Goal: Task Accomplishment & Management: Use online tool/utility

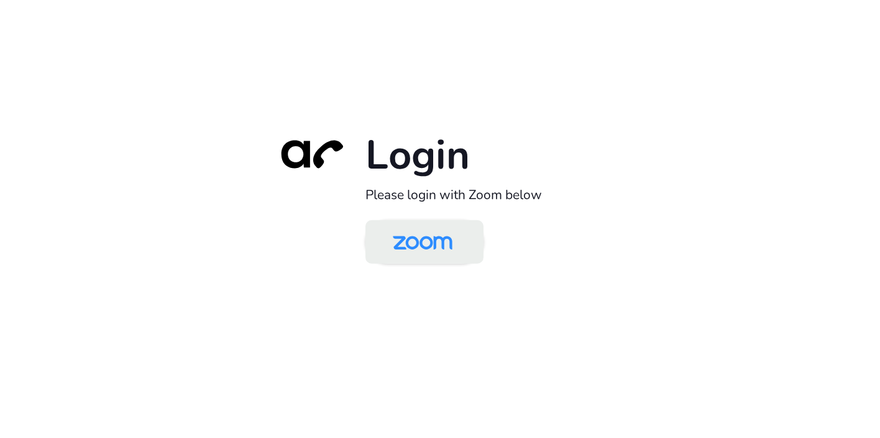
click at [418, 248] on img at bounding box center [423, 243] width 86 height 40
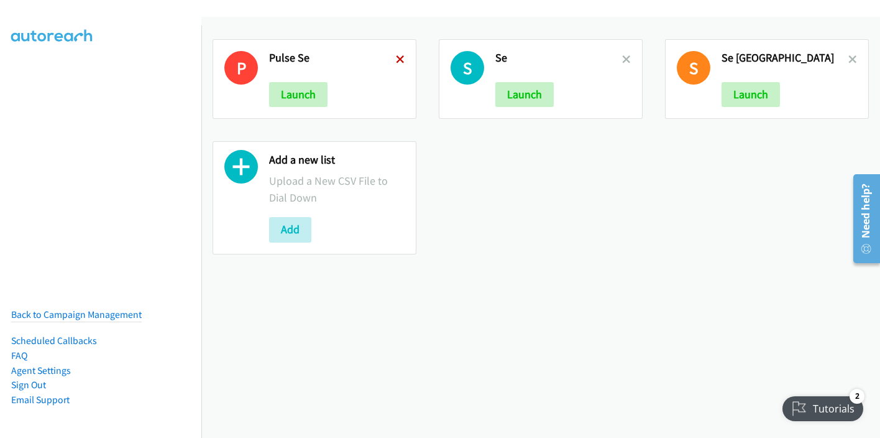
click at [396, 58] on icon at bounding box center [400, 60] width 9 height 9
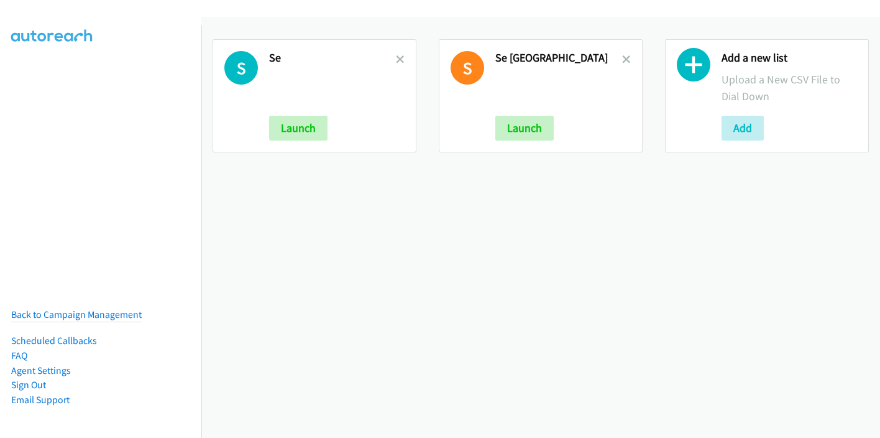
click at [396, 58] on icon at bounding box center [400, 60] width 9 height 9
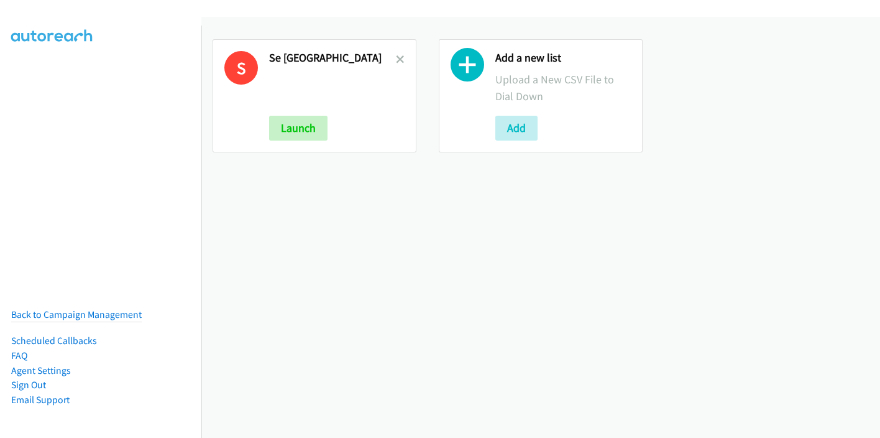
click at [396, 58] on icon at bounding box center [400, 60] width 9 height 9
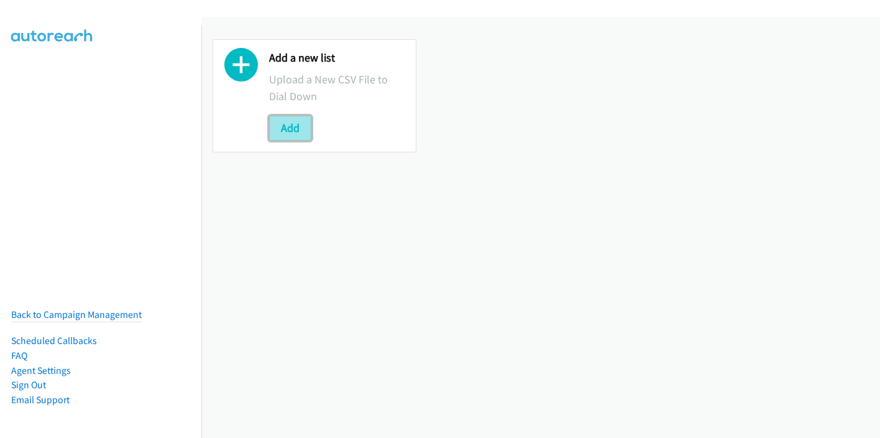
click at [293, 122] on button "Add" at bounding box center [290, 128] width 42 height 25
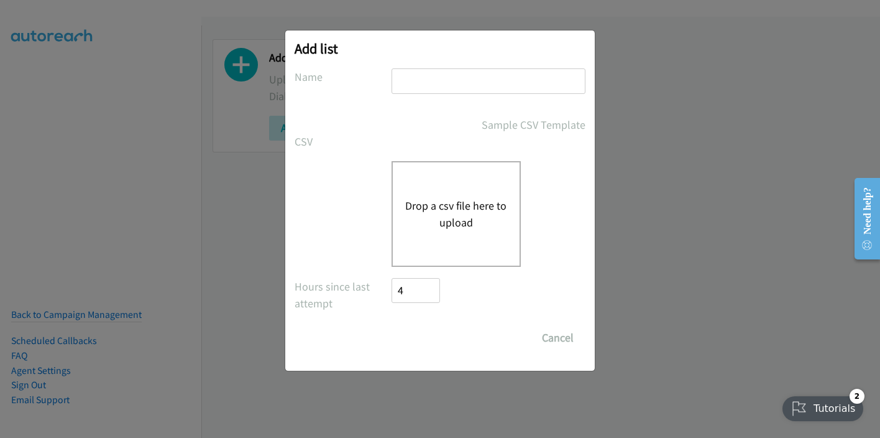
click at [438, 76] on input "text" at bounding box center [489, 80] width 194 height 25
type input "Pulse SE"
click at [435, 216] on button "Drop a csv file here to upload" at bounding box center [456, 214] width 102 height 34
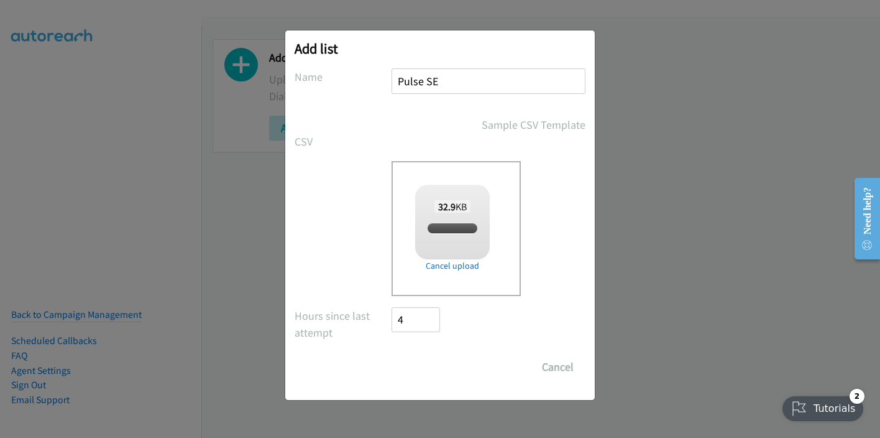
checkbox input "true"
click at [430, 366] on input "Save List" at bounding box center [424, 366] width 65 height 25
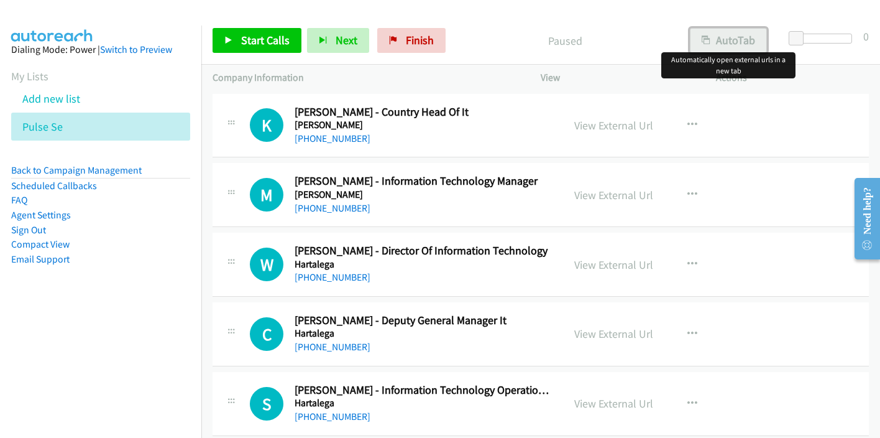
click at [743, 35] on button "AutoTab" at bounding box center [728, 40] width 77 height 25
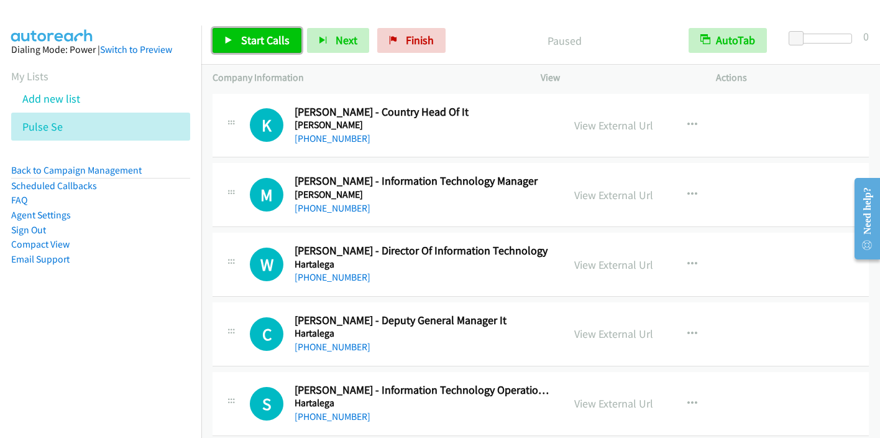
click at [285, 43] on span "Start Calls" at bounding box center [265, 40] width 48 height 14
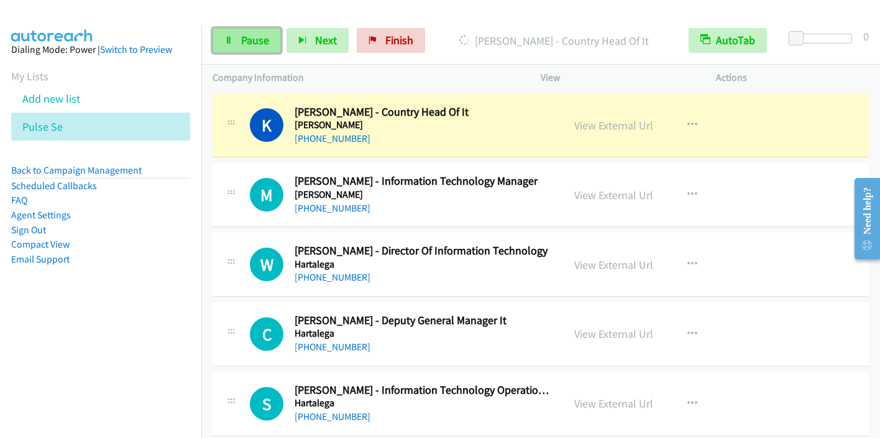
click at [252, 40] on span "Pause" at bounding box center [255, 40] width 28 height 14
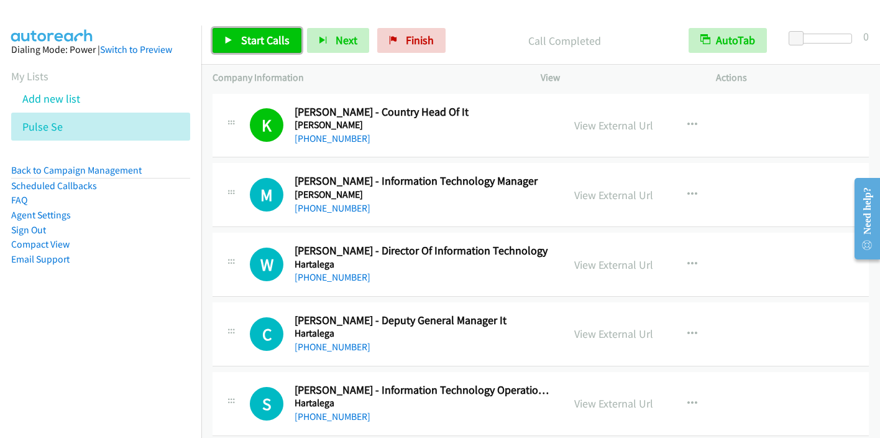
click at [270, 39] on span "Start Calls" at bounding box center [265, 40] width 48 height 14
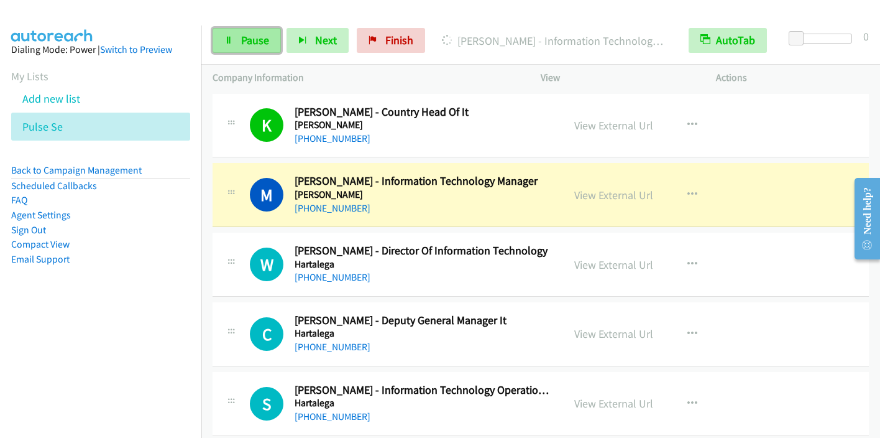
click at [237, 38] on link "Pause" at bounding box center [247, 40] width 68 height 25
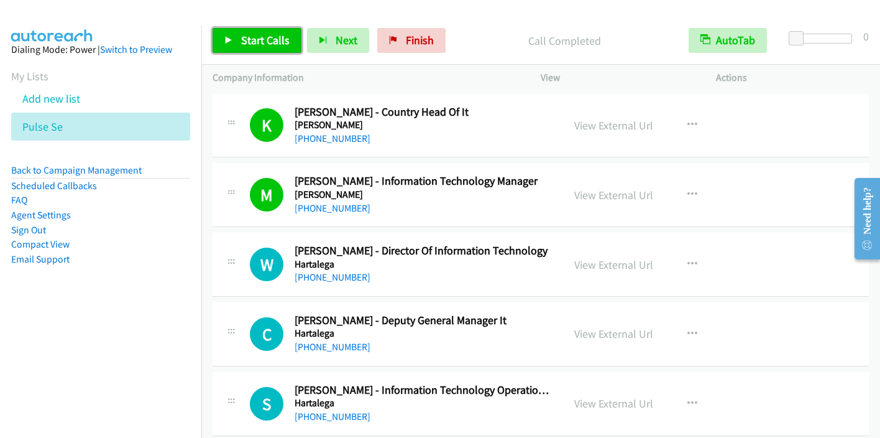
click at [264, 44] on span "Start Calls" at bounding box center [265, 40] width 48 height 14
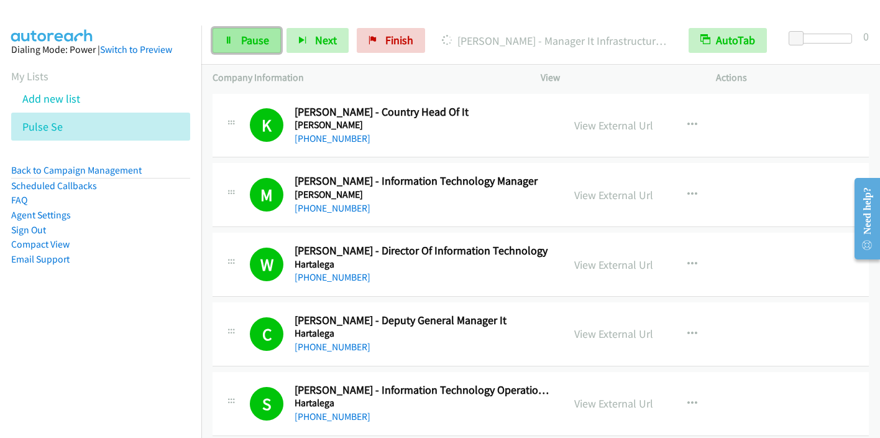
click at [255, 44] on span "Pause" at bounding box center [255, 40] width 28 height 14
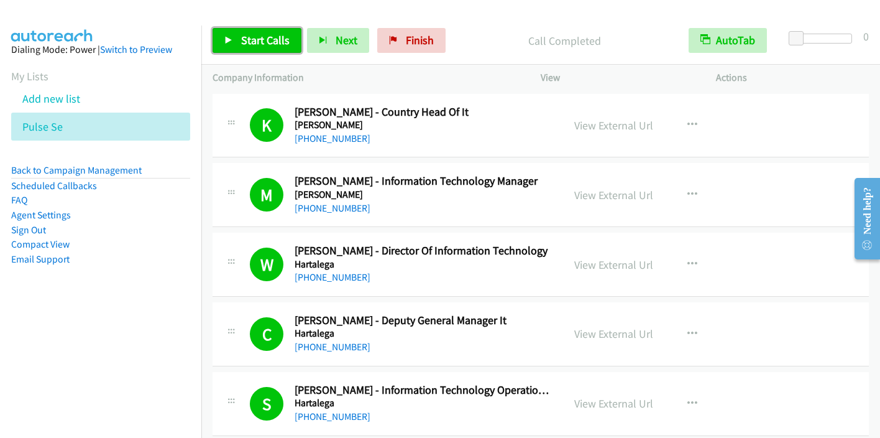
click at [278, 39] on span "Start Calls" at bounding box center [265, 40] width 48 height 14
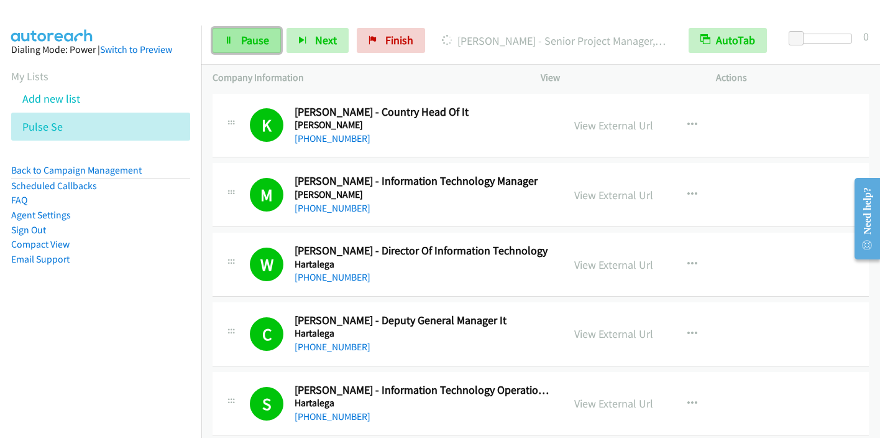
click at [241, 42] on span "Pause" at bounding box center [255, 40] width 28 height 14
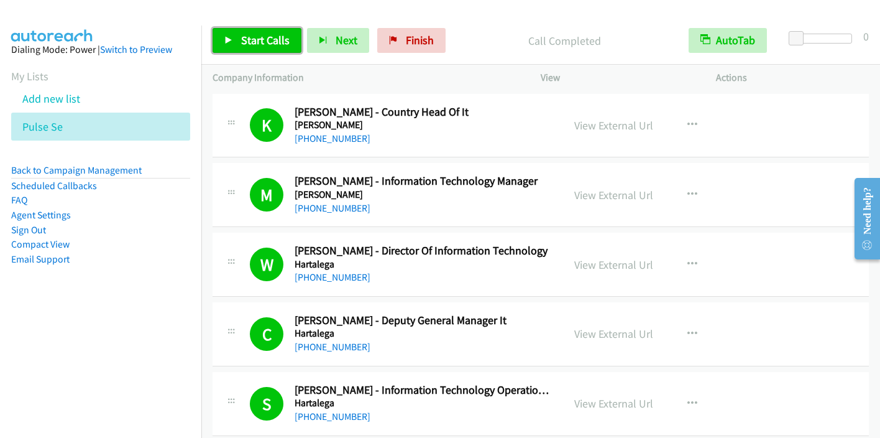
click at [277, 35] on span "Start Calls" at bounding box center [265, 40] width 48 height 14
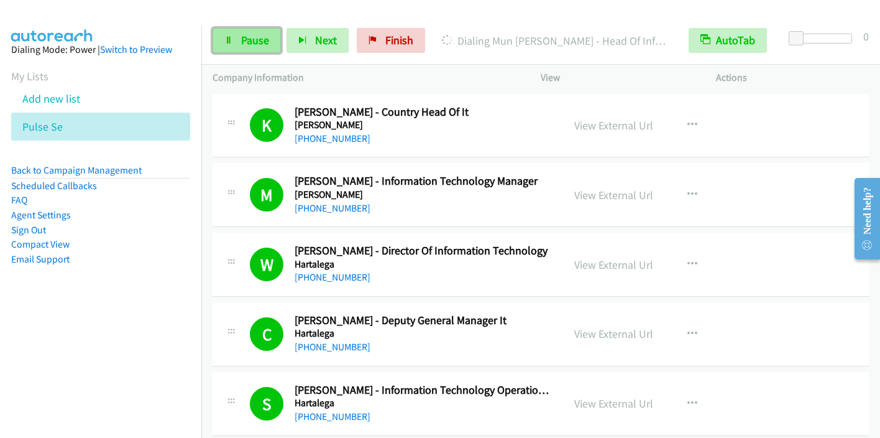
click at [259, 34] on span "Pause" at bounding box center [255, 40] width 28 height 14
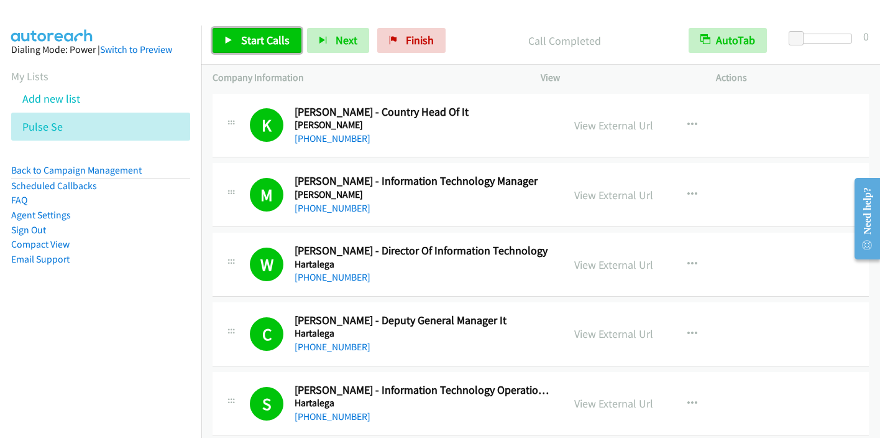
click at [264, 33] on span "Start Calls" at bounding box center [265, 40] width 48 height 14
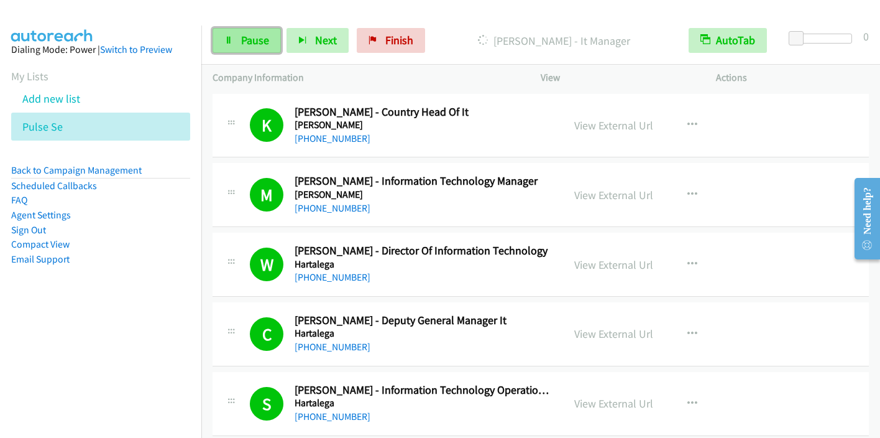
click at [263, 39] on span "Pause" at bounding box center [255, 40] width 28 height 14
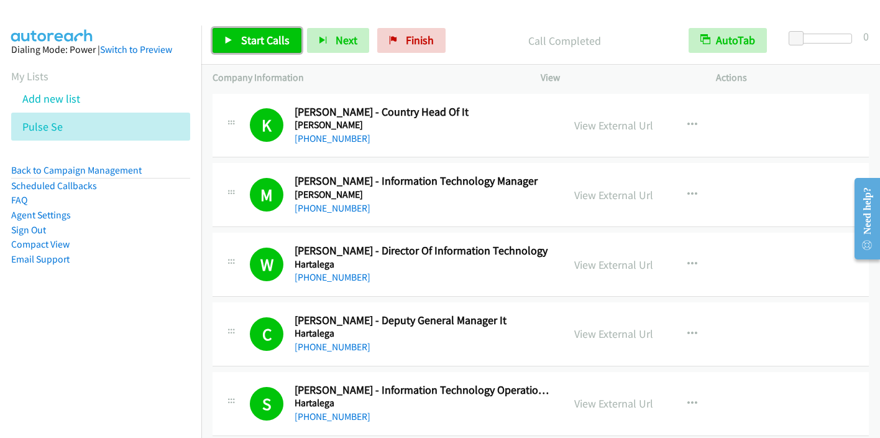
click at [263, 30] on link "Start Calls" at bounding box center [257, 40] width 89 height 25
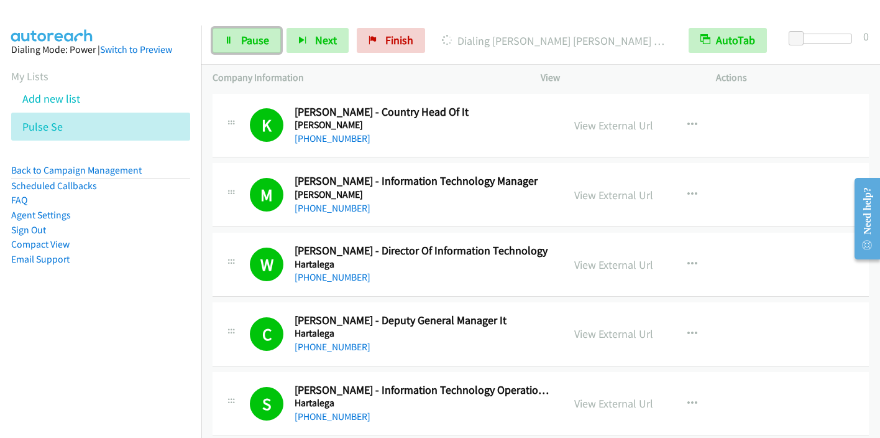
drag, startPoint x: 264, startPoint y: 46, endPoint x: 283, endPoint y: 44, distance: 20.0
click at [262, 47] on span "Pause" at bounding box center [255, 40] width 28 height 14
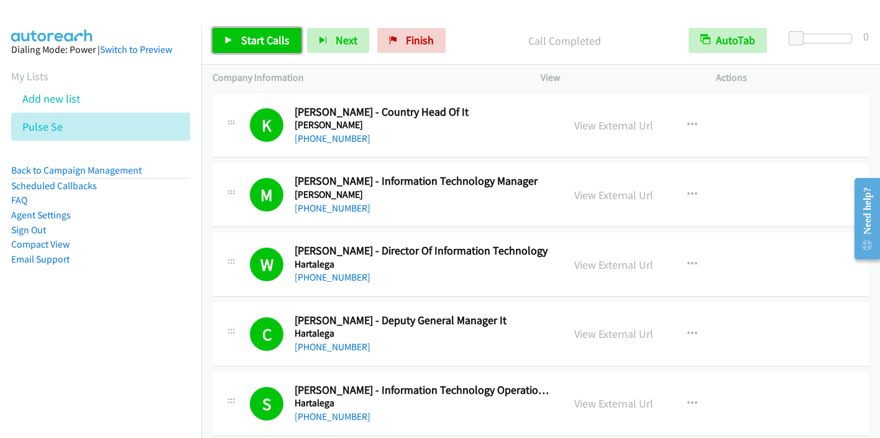
click at [264, 47] on link "Start Calls" at bounding box center [257, 40] width 89 height 25
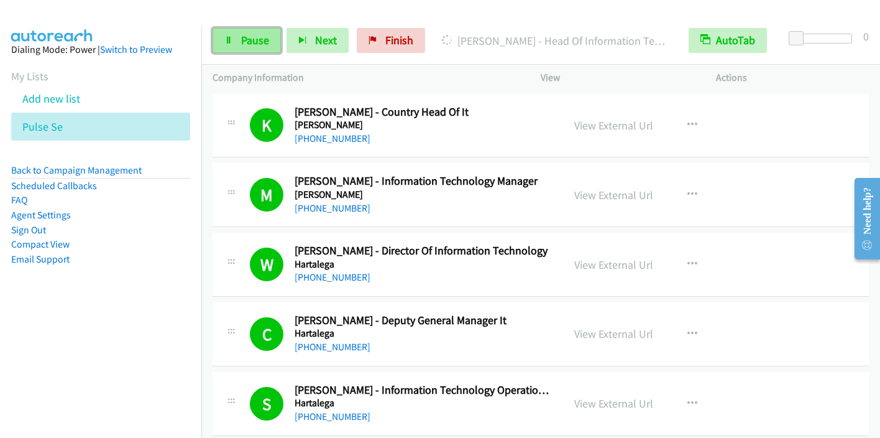
click at [241, 37] on span "Pause" at bounding box center [255, 40] width 28 height 14
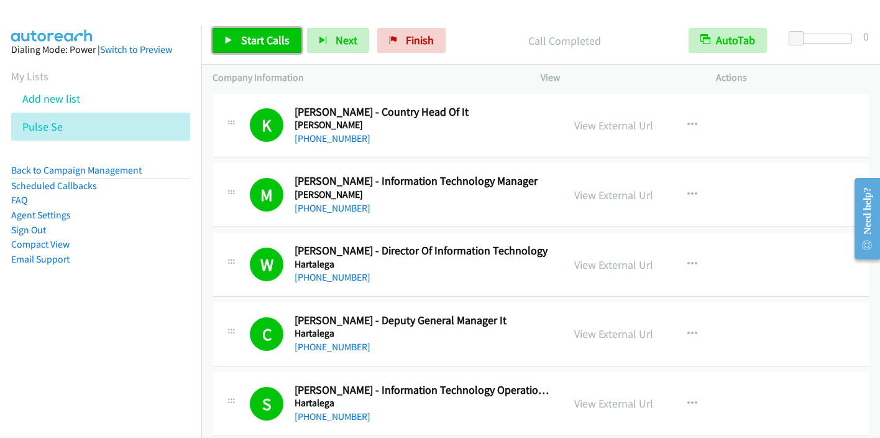
click at [278, 34] on span "Start Calls" at bounding box center [265, 40] width 48 height 14
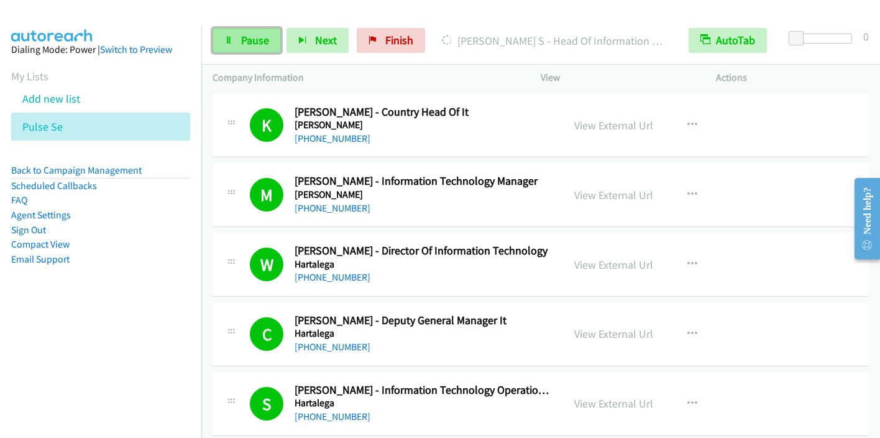
click at [256, 44] on span "Pause" at bounding box center [255, 40] width 28 height 14
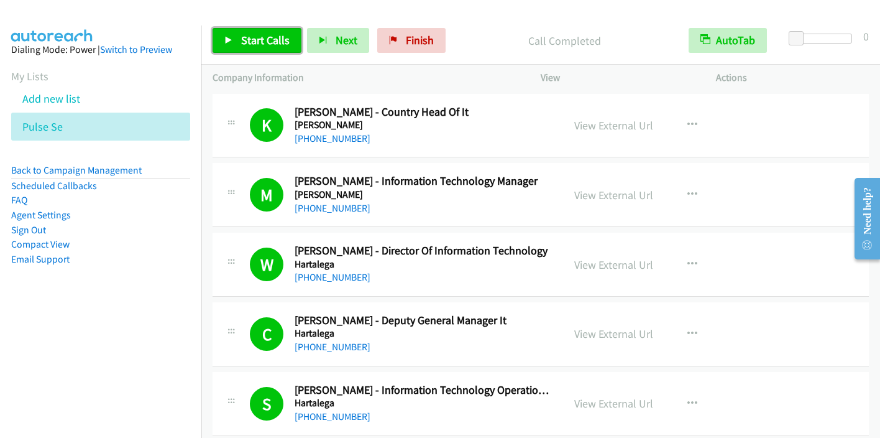
click at [254, 38] on span "Start Calls" at bounding box center [265, 40] width 48 height 14
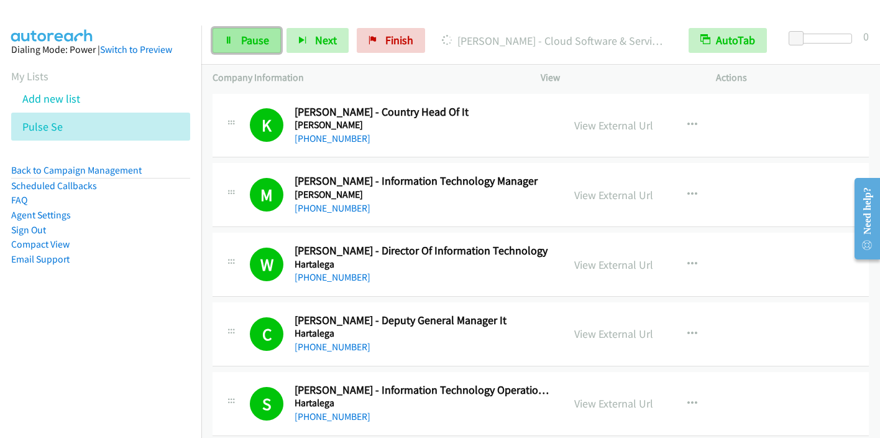
click at [249, 39] on span "Pause" at bounding box center [255, 40] width 28 height 14
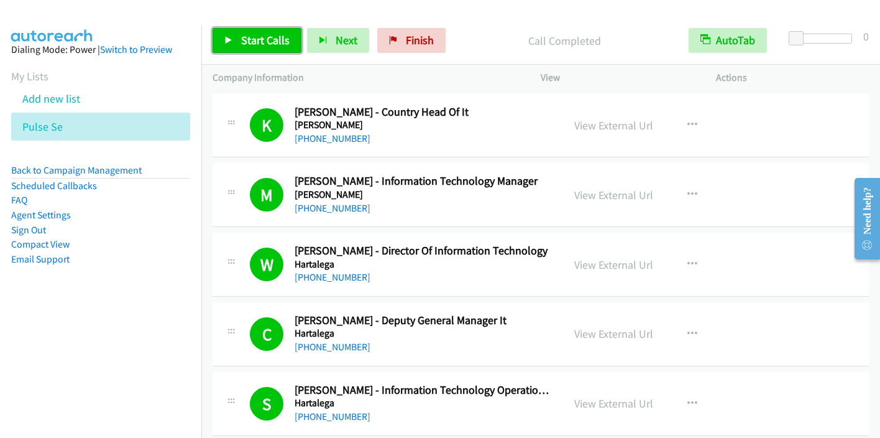
click at [252, 43] on span "Start Calls" at bounding box center [265, 40] width 48 height 14
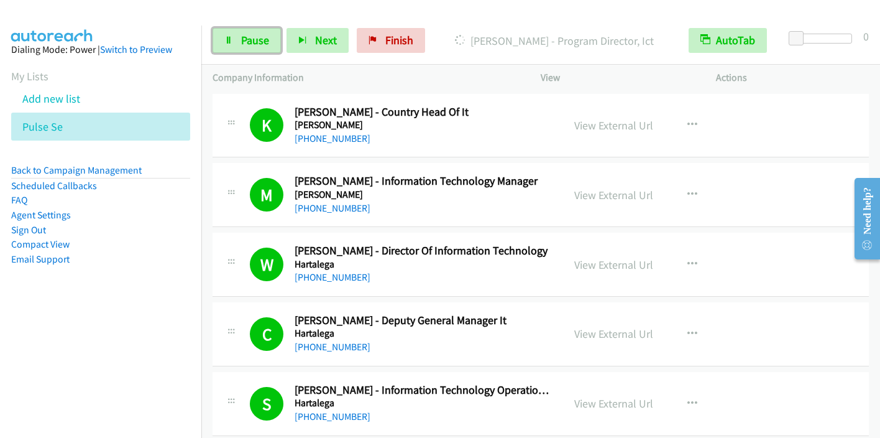
drag, startPoint x: 261, startPoint y: 42, endPoint x: 356, endPoint y: 16, distance: 98.0
click at [261, 42] on span "Pause" at bounding box center [255, 40] width 28 height 14
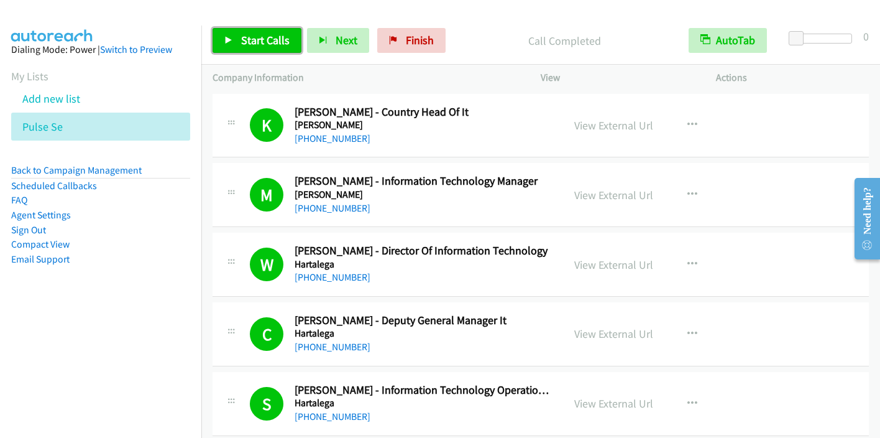
drag, startPoint x: 261, startPoint y: 42, endPoint x: 269, endPoint y: 42, distance: 7.5
click at [261, 42] on span "Start Calls" at bounding box center [265, 40] width 48 height 14
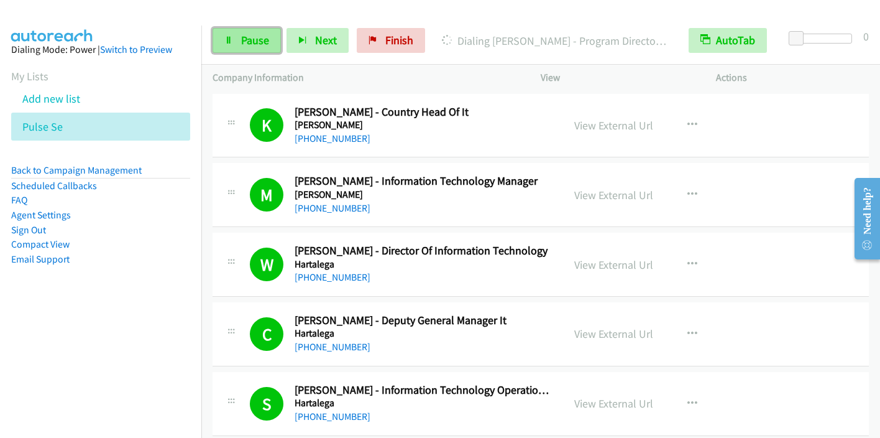
click at [242, 52] on link "Pause" at bounding box center [247, 40] width 68 height 25
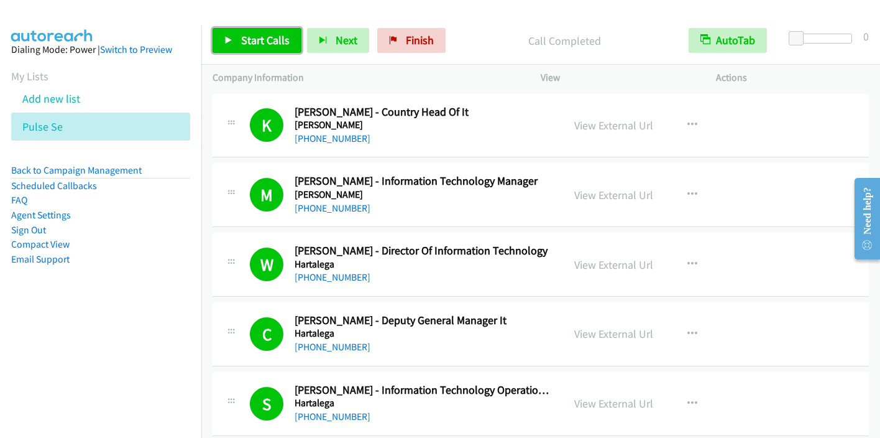
click at [271, 37] on span "Start Calls" at bounding box center [265, 40] width 48 height 14
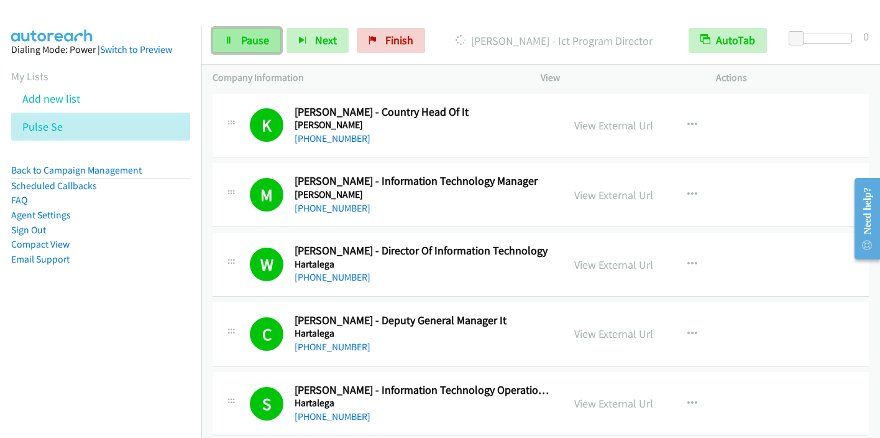
click at [243, 35] on span "Pause" at bounding box center [255, 40] width 28 height 14
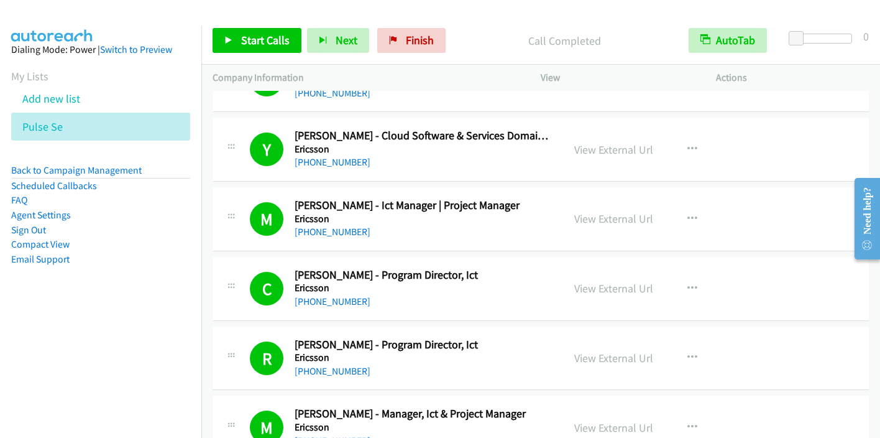
scroll to position [4973, 0]
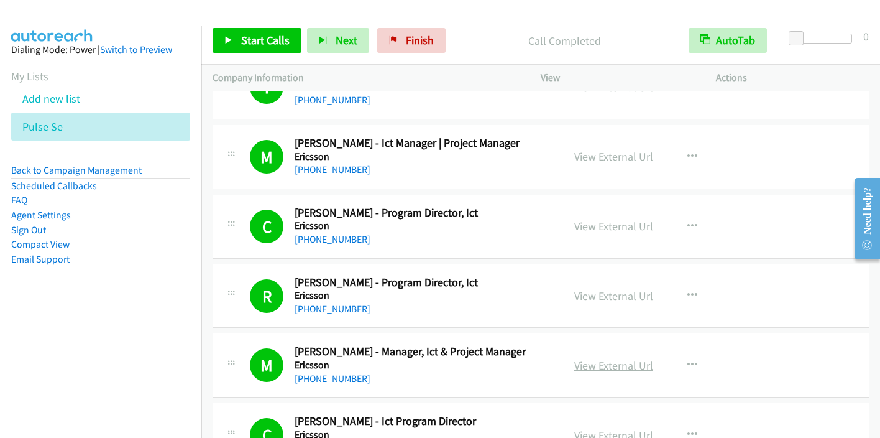
click at [628, 360] on link "View External Url" at bounding box center [613, 365] width 79 height 14
click at [263, 37] on span "Start Calls" at bounding box center [265, 40] width 48 height 14
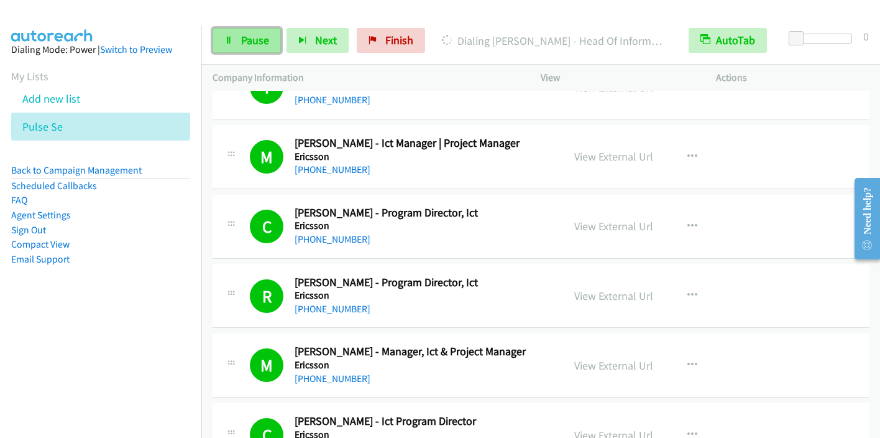
click at [255, 37] on span "Pause" at bounding box center [255, 40] width 28 height 14
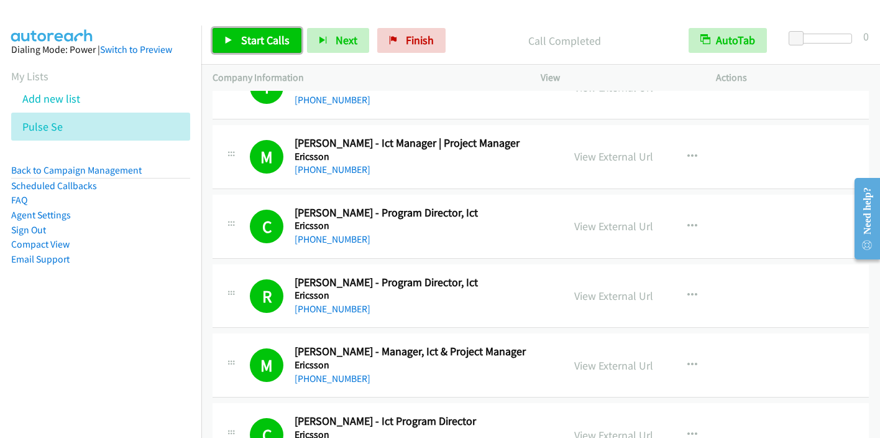
click at [254, 47] on span "Start Calls" at bounding box center [265, 40] width 48 height 14
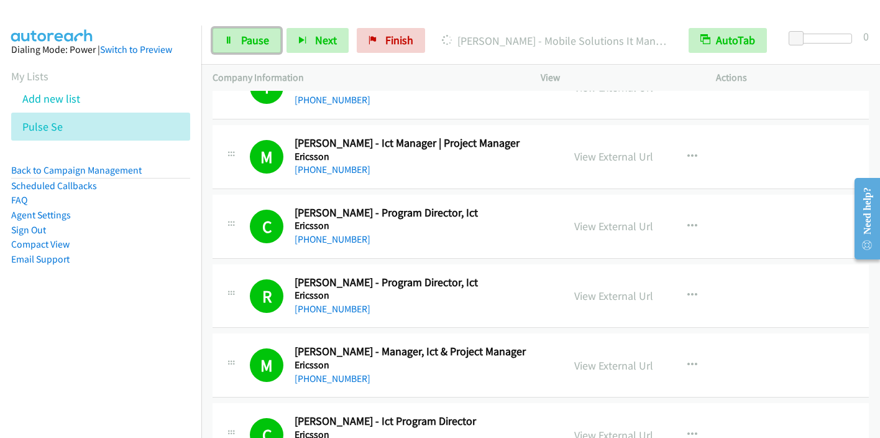
drag, startPoint x: 263, startPoint y: 39, endPoint x: 299, endPoint y: 2, distance: 51.4
click at [262, 39] on span "Pause" at bounding box center [255, 40] width 28 height 14
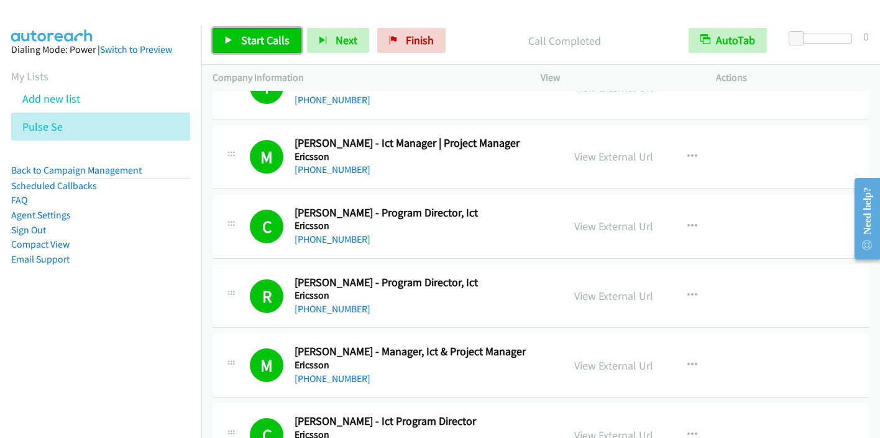
click at [261, 35] on span "Start Calls" at bounding box center [265, 40] width 48 height 14
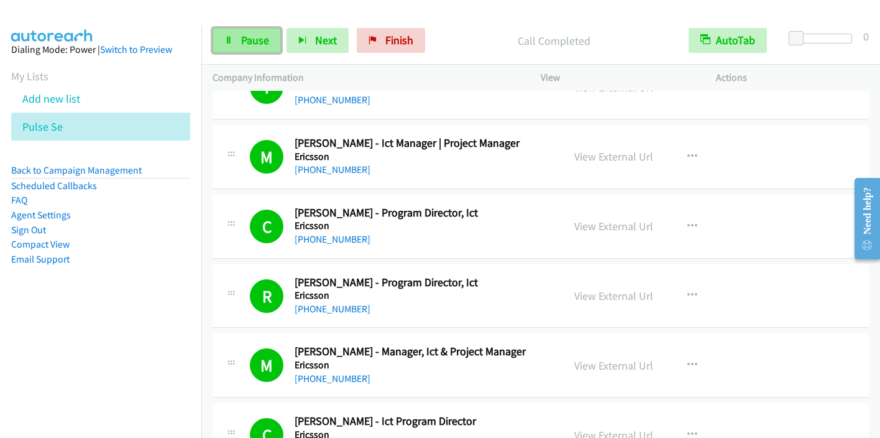
click at [255, 45] on span "Pause" at bounding box center [255, 40] width 28 height 14
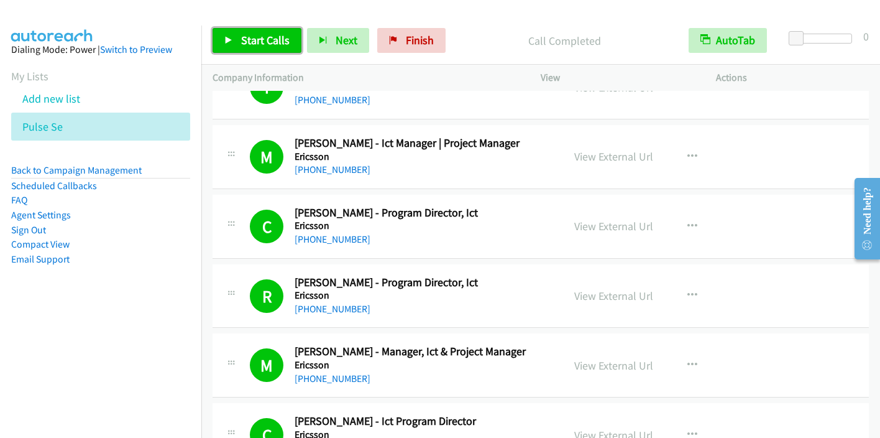
click at [258, 35] on span "Start Calls" at bounding box center [265, 40] width 48 height 14
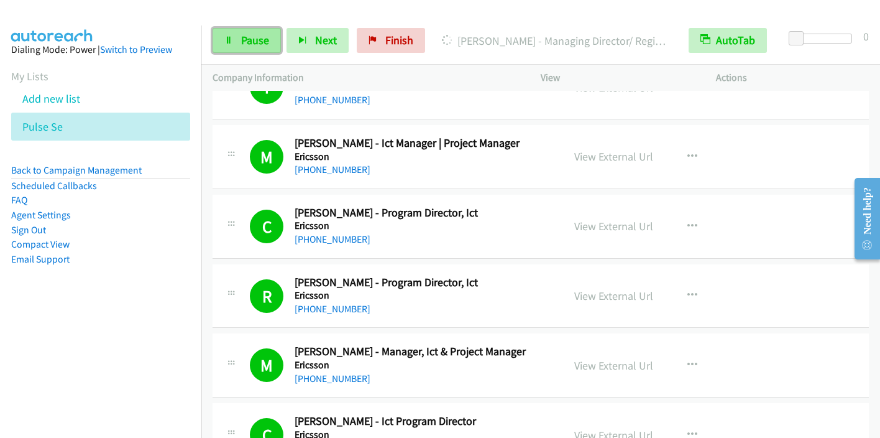
click at [227, 37] on icon at bounding box center [228, 41] width 9 height 9
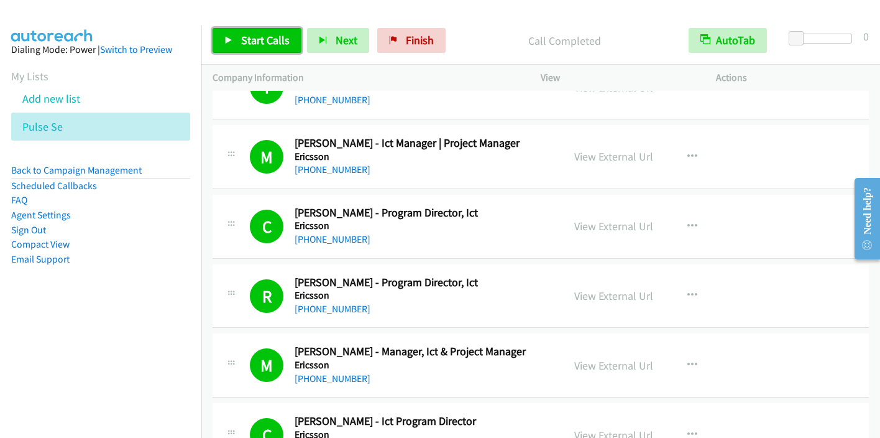
click at [255, 47] on span "Start Calls" at bounding box center [265, 40] width 48 height 14
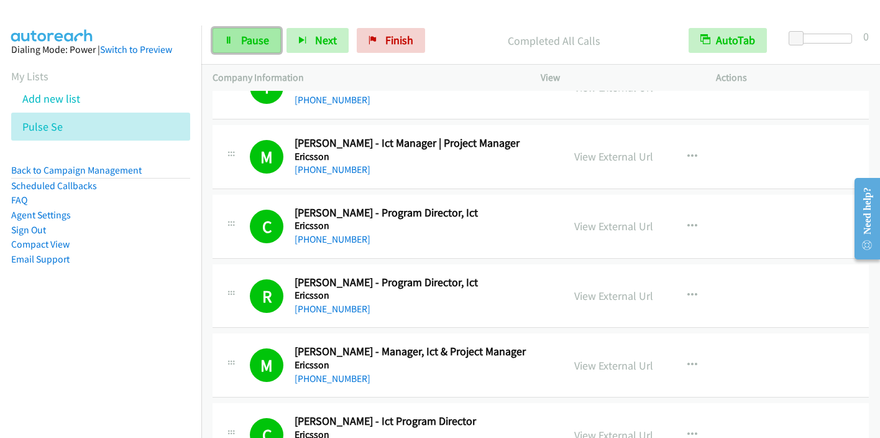
click at [216, 34] on link "Pause" at bounding box center [247, 40] width 68 height 25
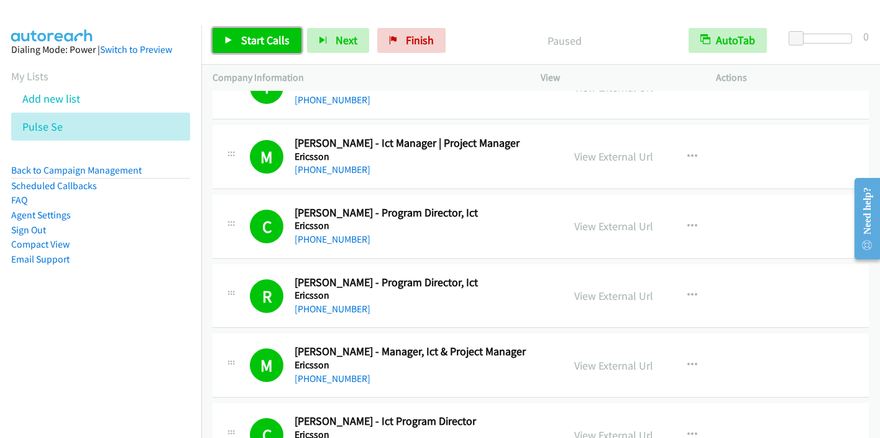
click at [226, 37] on icon at bounding box center [228, 41] width 9 height 9
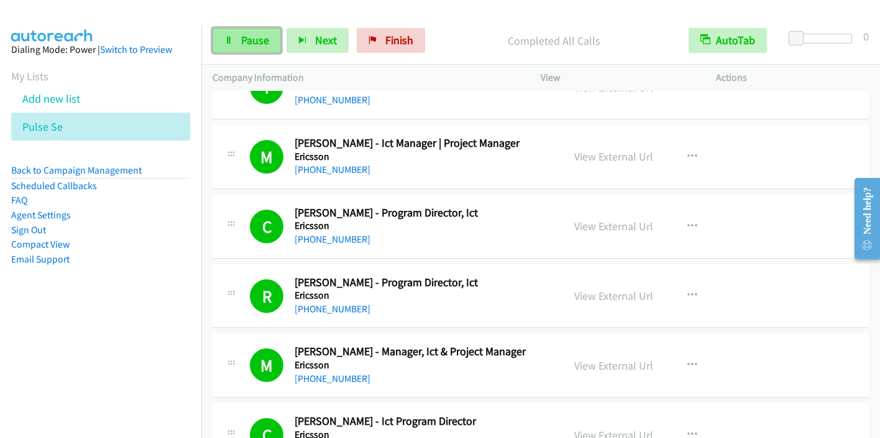
click at [254, 40] on span "Pause" at bounding box center [255, 40] width 28 height 14
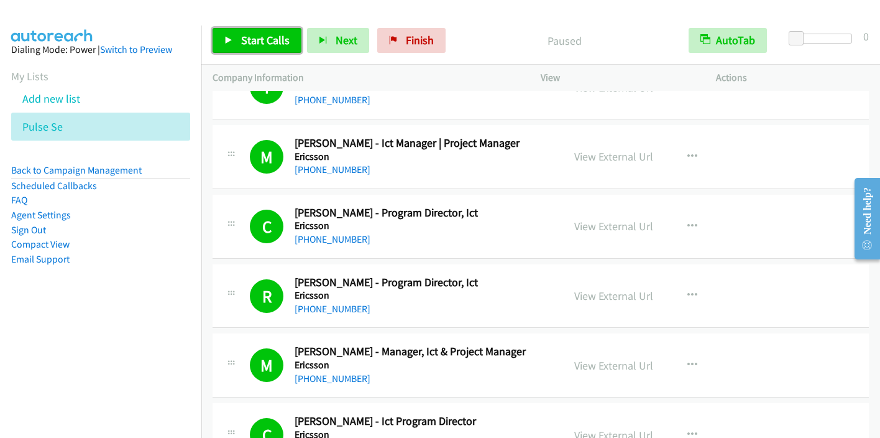
click at [254, 40] on span "Start Calls" at bounding box center [265, 40] width 48 height 14
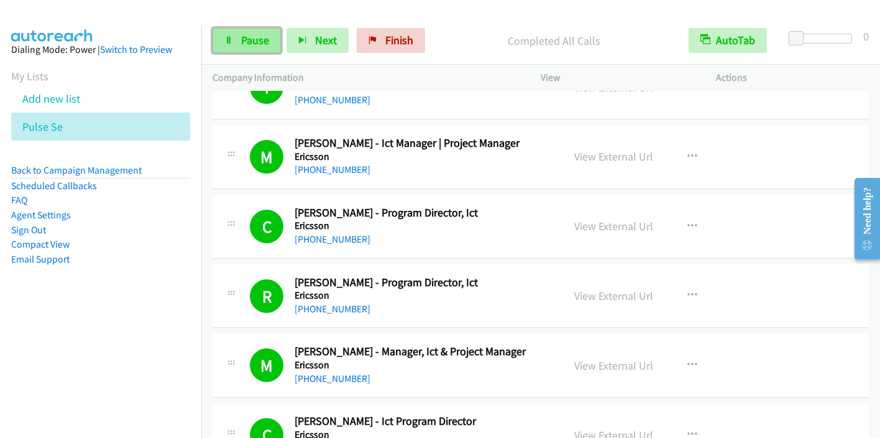
click at [247, 41] on span "Pause" at bounding box center [255, 40] width 28 height 14
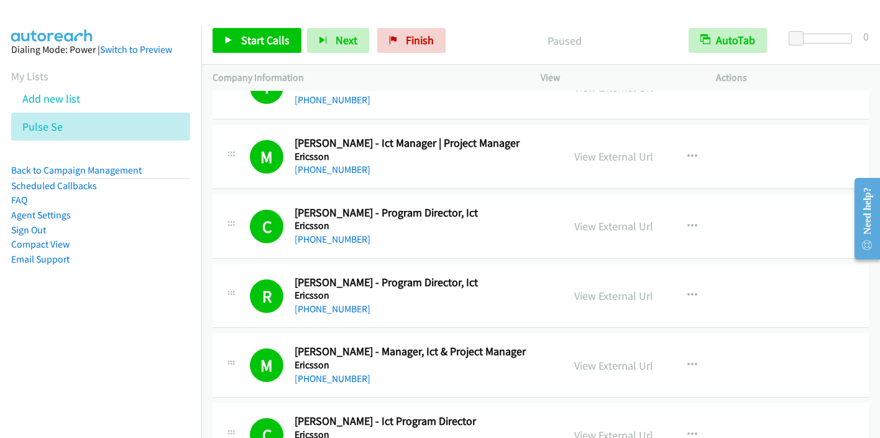
click at [57, 228] on li "Sign Out" at bounding box center [100, 230] width 179 height 15
click at [39, 231] on link "Sign Out" at bounding box center [28, 230] width 35 height 12
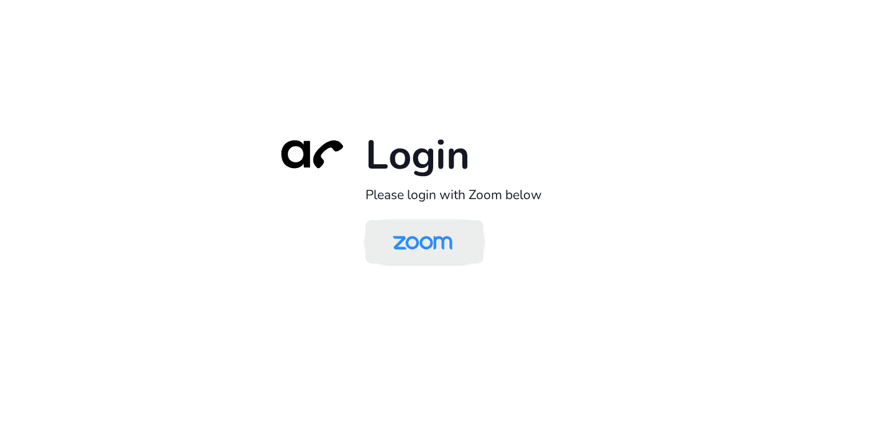
click at [421, 251] on img at bounding box center [423, 243] width 86 height 40
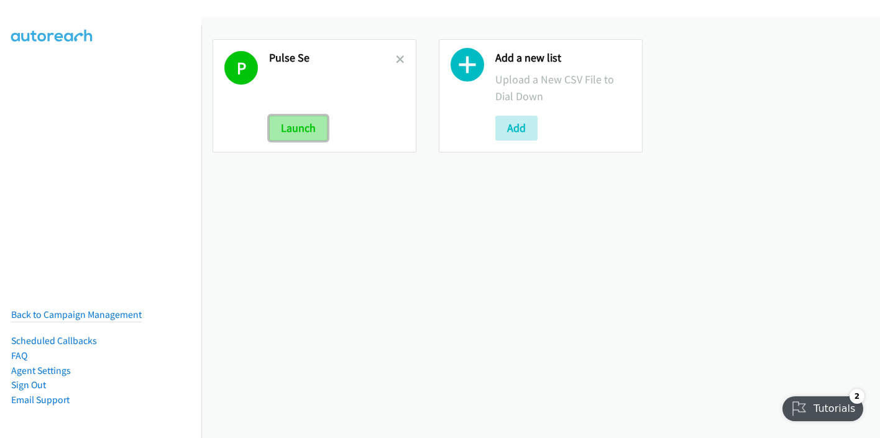
click at [313, 122] on button "Launch" at bounding box center [298, 128] width 58 height 25
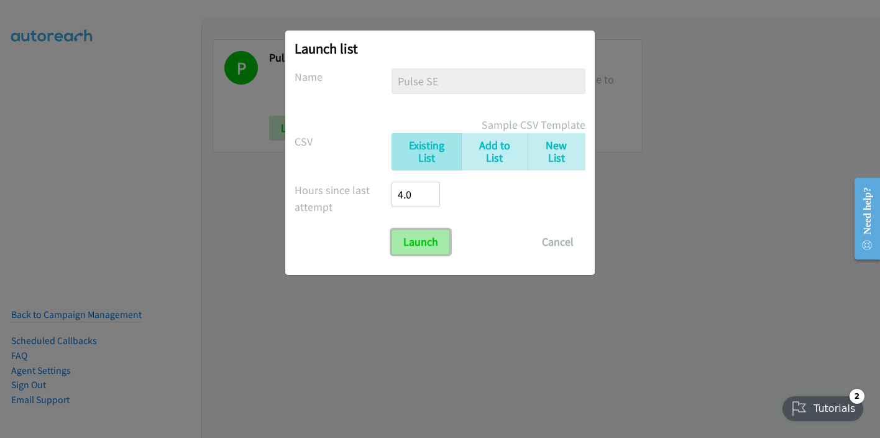
click at [431, 239] on input "Launch" at bounding box center [421, 241] width 58 height 25
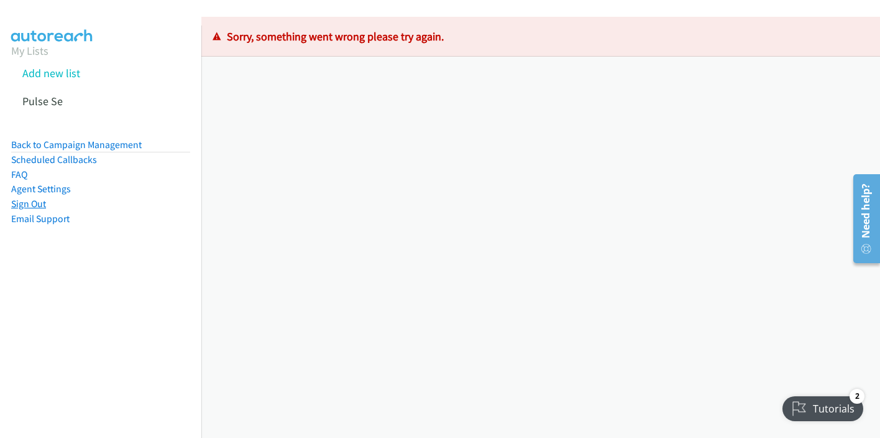
click at [37, 203] on link "Sign Out" at bounding box center [28, 204] width 35 height 12
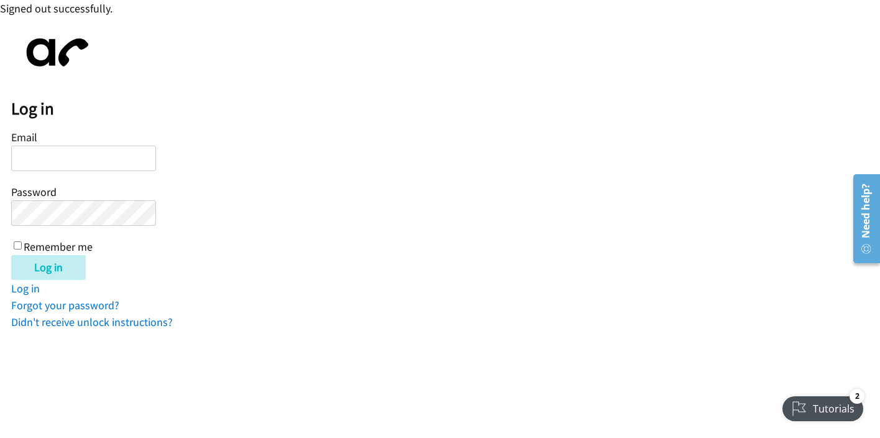
drag, startPoint x: 867, startPoint y: 1, endPoint x: 581, endPoint y: 113, distance: 306.7
click at [576, 117] on h2 "Log in" at bounding box center [445, 108] width 869 height 21
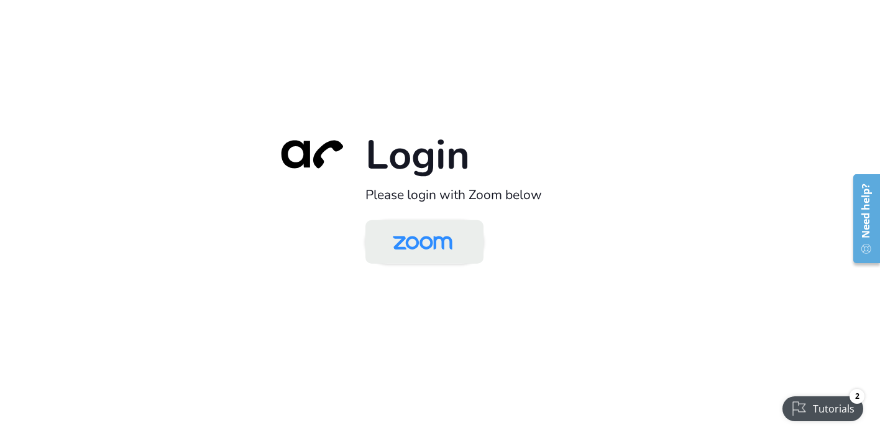
click at [430, 235] on img at bounding box center [423, 243] width 86 height 40
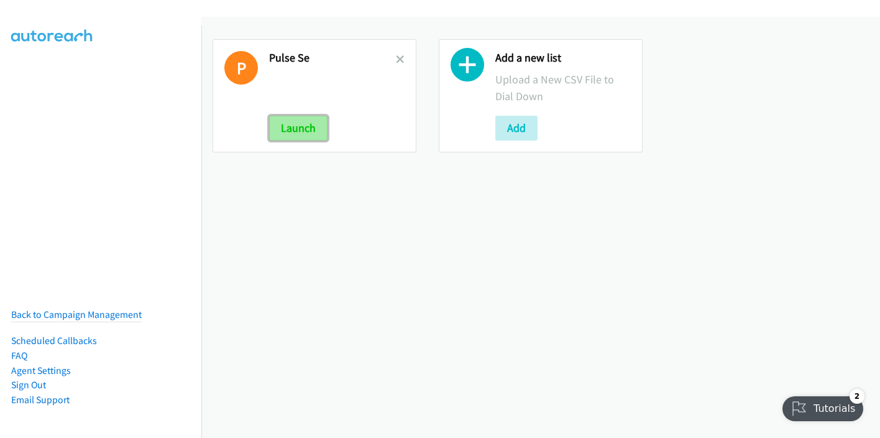
click at [300, 124] on button "Launch" at bounding box center [298, 128] width 58 height 25
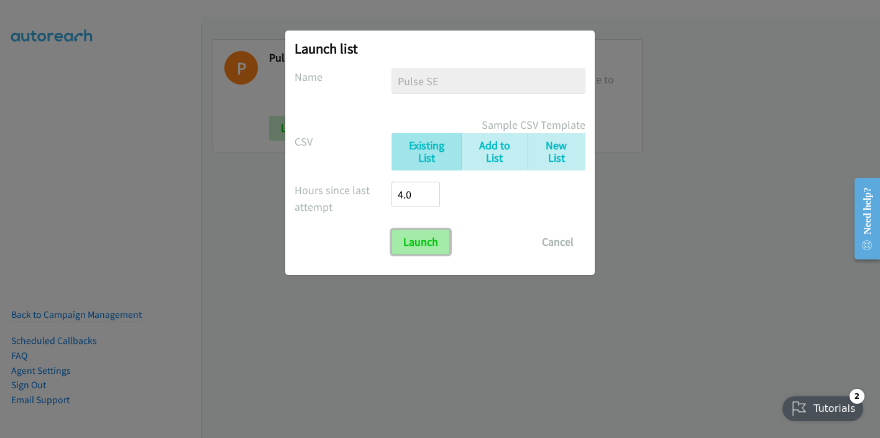
click at [429, 241] on input "Launch" at bounding box center [421, 241] width 58 height 25
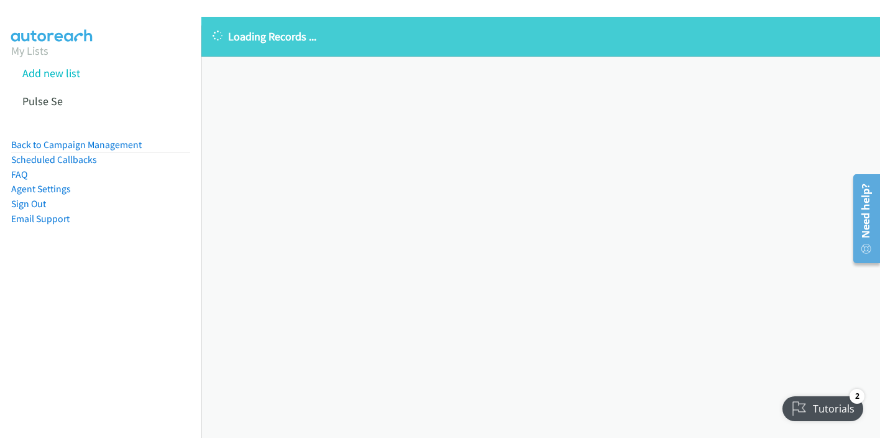
click at [62, 329] on nav "My Lists Add new list Pulse Se Back to Campaign Management Scheduled Callbacks …" at bounding box center [101, 244] width 202 height 438
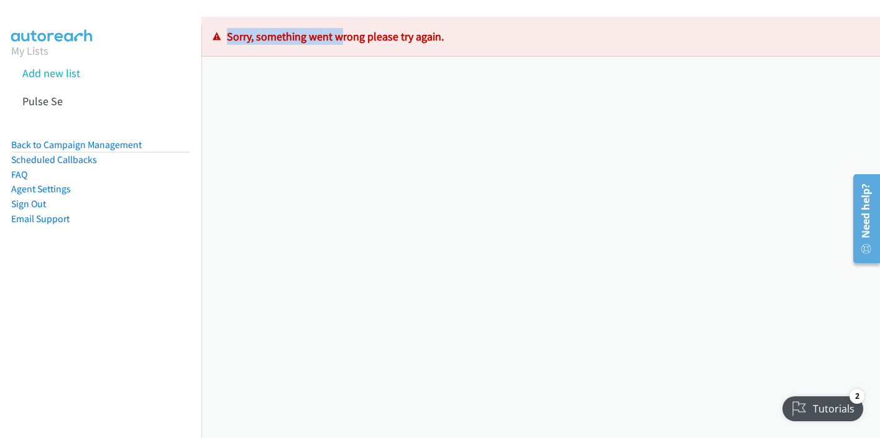
drag, startPoint x: 214, startPoint y: 32, endPoint x: 336, endPoint y: 39, distance: 122.1
click at [336, 39] on p "Sorry, something went wrong please try again." at bounding box center [541, 36] width 656 height 17
click at [435, 53] on div "Sorry, something went wrong please try again." at bounding box center [540, 37] width 679 height 40
drag, startPoint x: 446, startPoint y: 39, endPoint x: 231, endPoint y: 37, distance: 215.1
click at [221, 37] on p "Sorry, something went wrong please try again." at bounding box center [541, 36] width 656 height 17
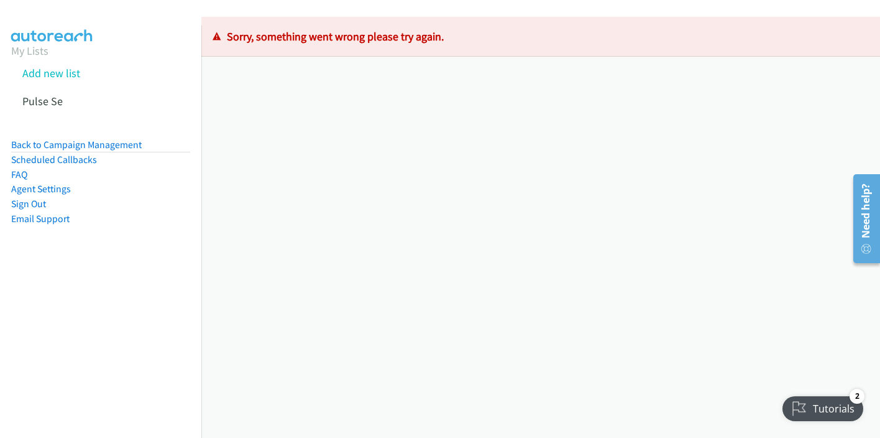
drag, startPoint x: 485, startPoint y: 74, endPoint x: 479, endPoint y: 63, distance: 12.8
click at [485, 73] on div "Loading Records ... Sorry, something went wrong please try again." at bounding box center [540, 227] width 679 height 421
click at [469, 30] on p "Sorry, something went wrong please try again." at bounding box center [541, 36] width 656 height 17
drag, startPoint x: 462, startPoint y: 34, endPoint x: 455, endPoint y: 116, distance: 82.3
click at [237, 34] on p "Sorry, something went wrong please try again." at bounding box center [541, 36] width 656 height 17
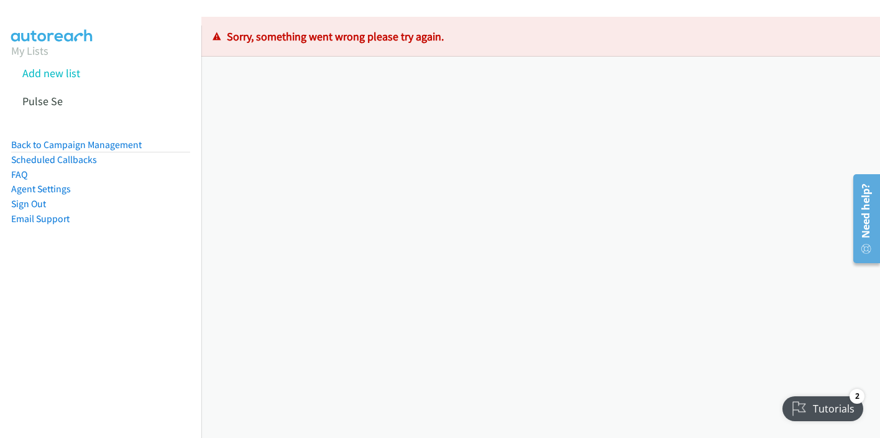
click at [527, 139] on div "Loading Records ... Sorry, something went wrong please try again." at bounding box center [540, 227] width 679 height 421
click at [67, 71] on link "Add new list" at bounding box center [51, 73] width 58 height 14
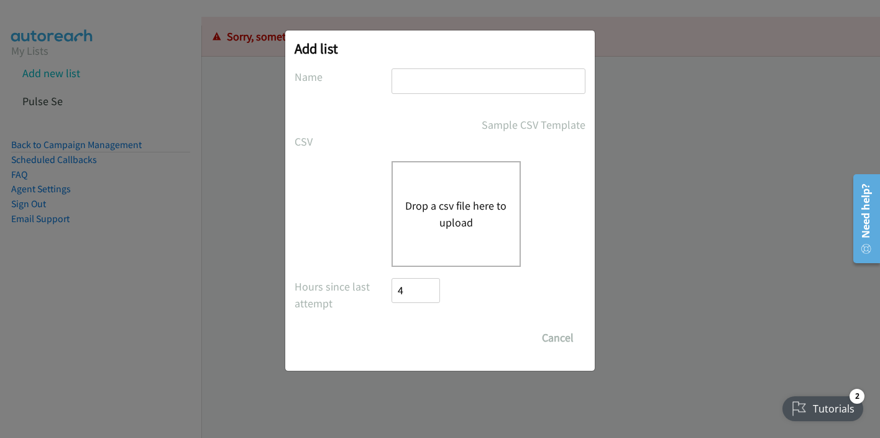
click at [416, 90] on input "text" at bounding box center [489, 80] width 194 height 25
type input "Splunk"
click at [450, 208] on button "Drop a csv file here to upload" at bounding box center [456, 214] width 102 height 34
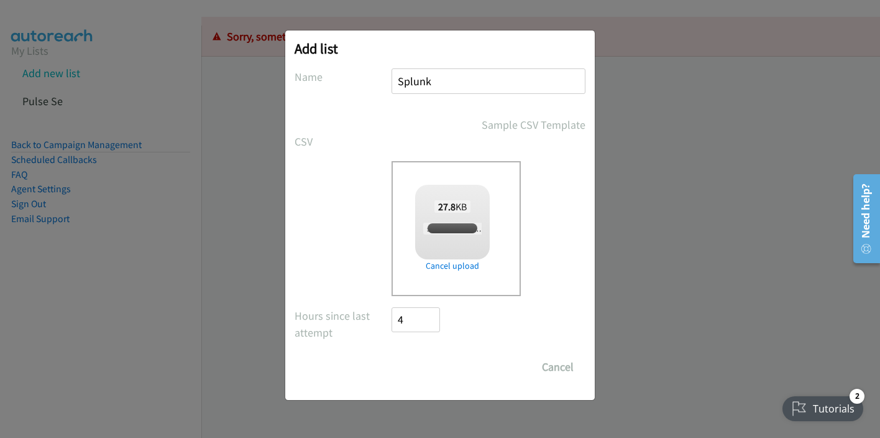
checkbox input "true"
click at [433, 368] on input "Save List" at bounding box center [424, 366] width 65 height 25
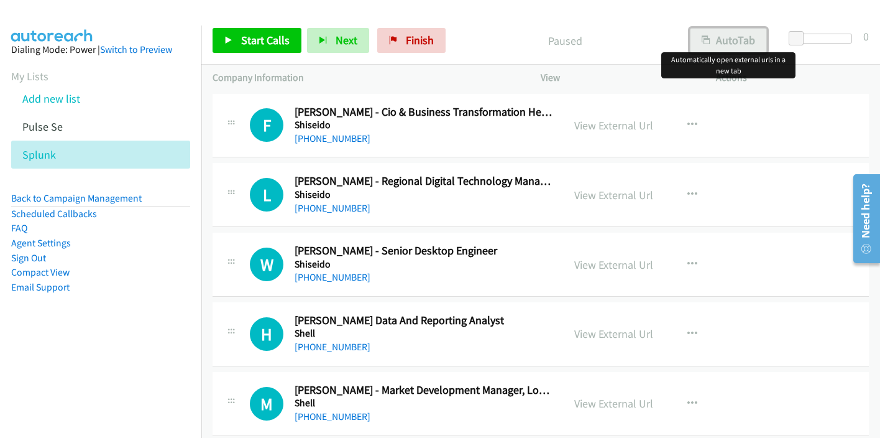
click at [746, 40] on button "AutoTab" at bounding box center [728, 40] width 77 height 25
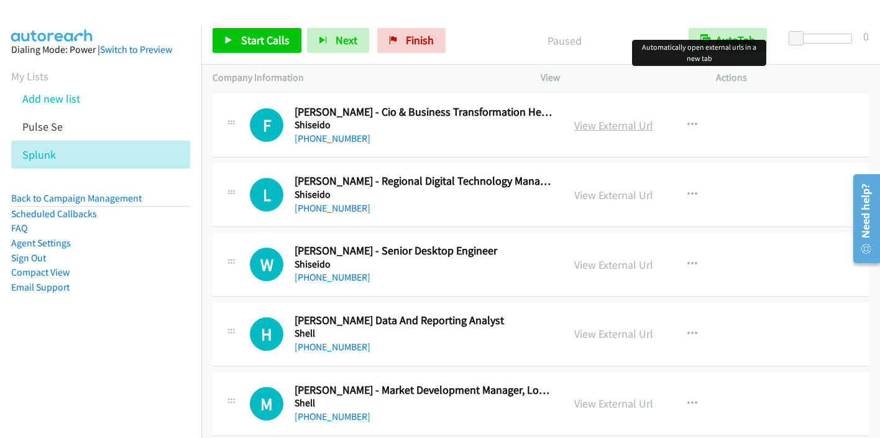
click at [620, 124] on link "View External Url" at bounding box center [613, 125] width 79 height 14
click at [256, 37] on span "Start Calls" at bounding box center [265, 40] width 48 height 14
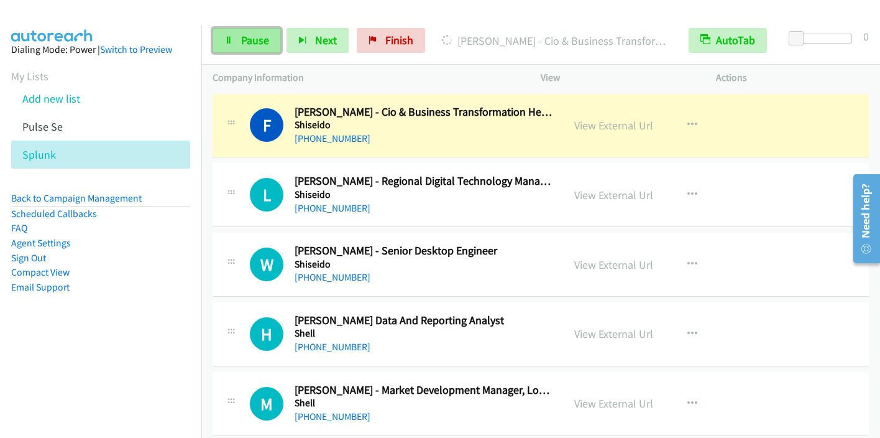
click at [253, 42] on span "Pause" at bounding box center [255, 40] width 28 height 14
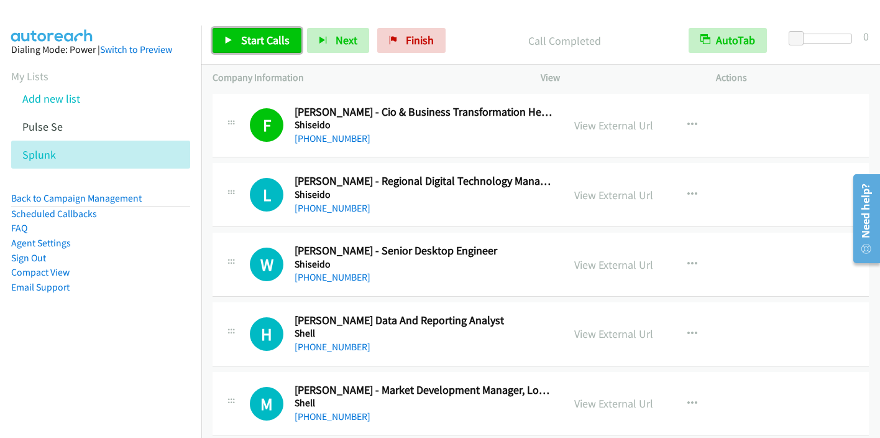
click at [271, 34] on span "Start Calls" at bounding box center [265, 40] width 48 height 14
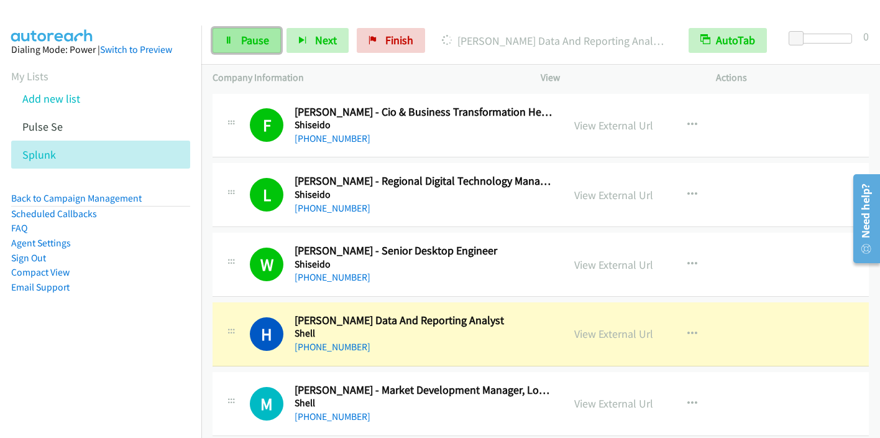
click at [239, 37] on link "Pause" at bounding box center [247, 40] width 68 height 25
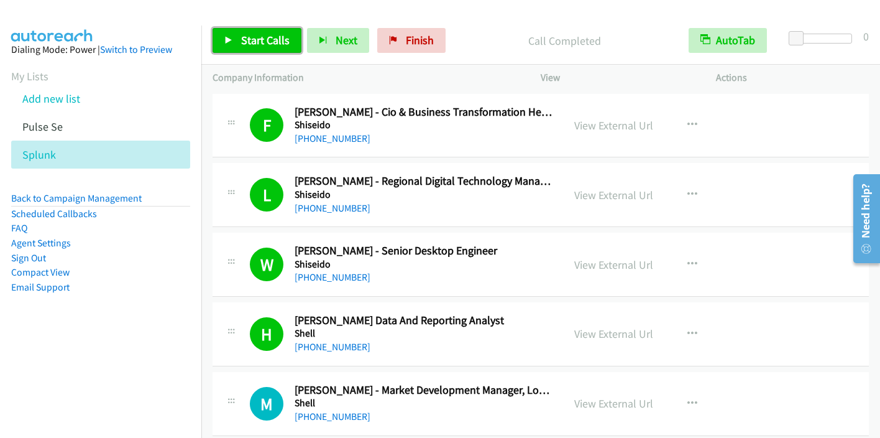
click at [252, 42] on span "Start Calls" at bounding box center [265, 40] width 48 height 14
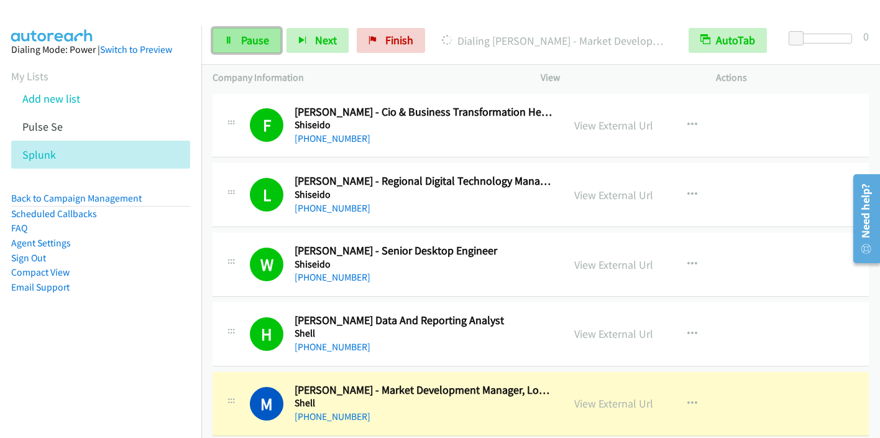
click at [223, 42] on link "Pause" at bounding box center [247, 40] width 68 height 25
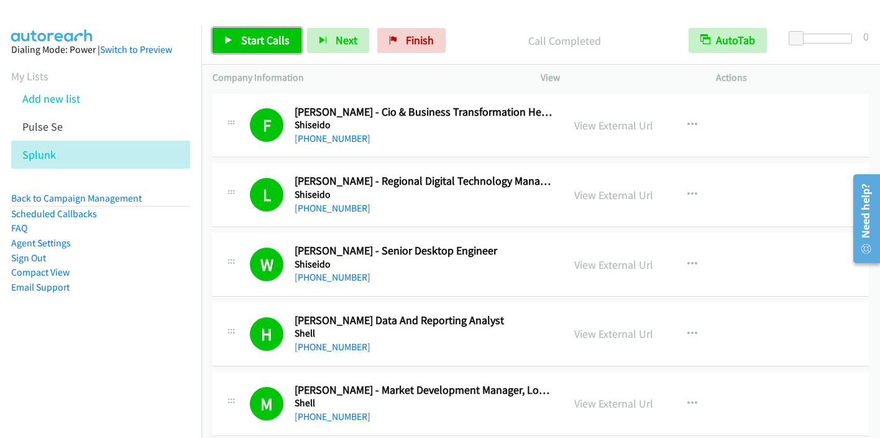
click at [259, 42] on span "Start Calls" at bounding box center [265, 40] width 48 height 14
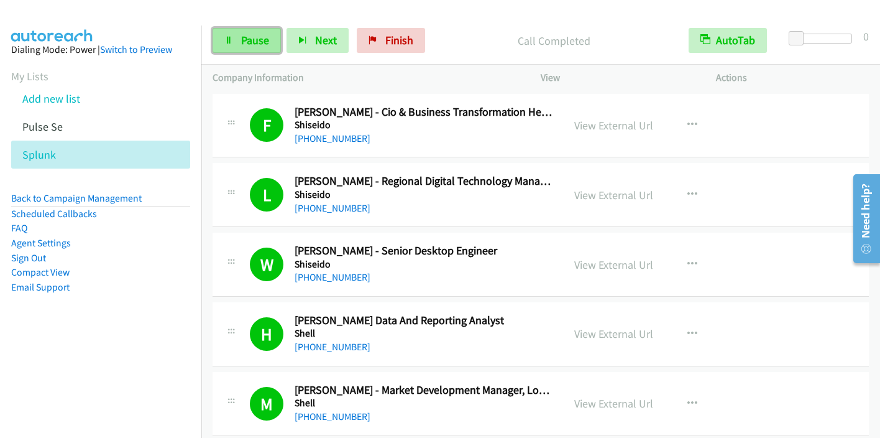
click at [245, 34] on span "Pause" at bounding box center [255, 40] width 28 height 14
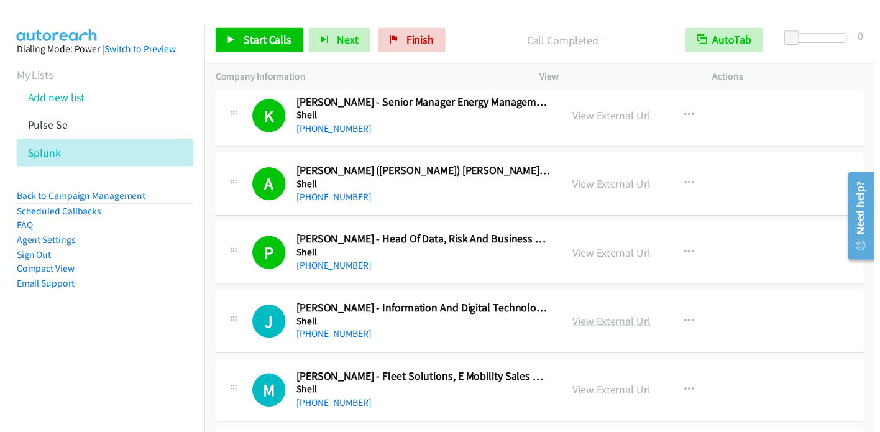
scroll to position [684, 0]
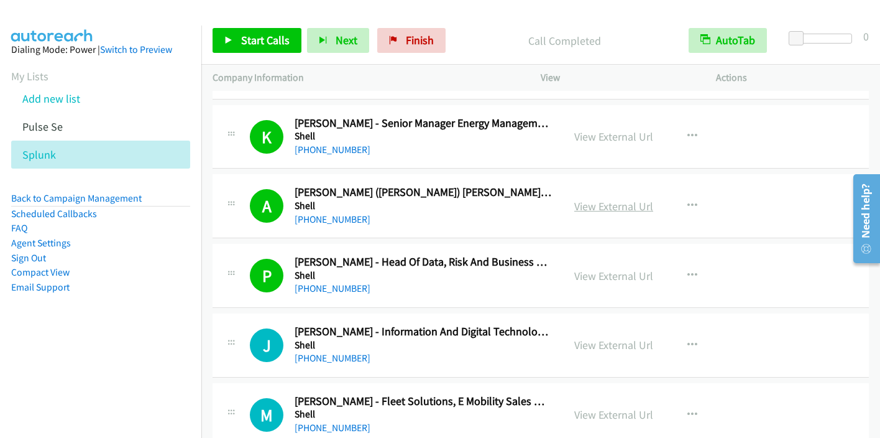
click at [614, 208] on link "View External Url" at bounding box center [613, 206] width 79 height 14
click at [266, 44] on span "Start Calls" at bounding box center [265, 40] width 48 height 14
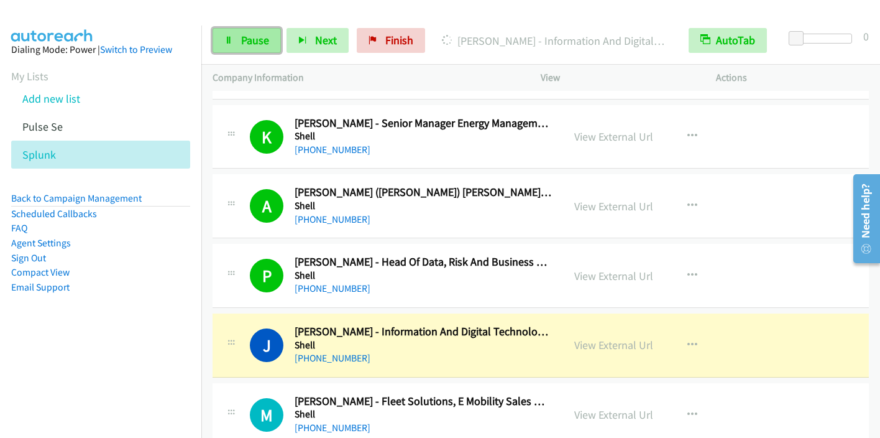
click at [245, 37] on span "Pause" at bounding box center [255, 40] width 28 height 14
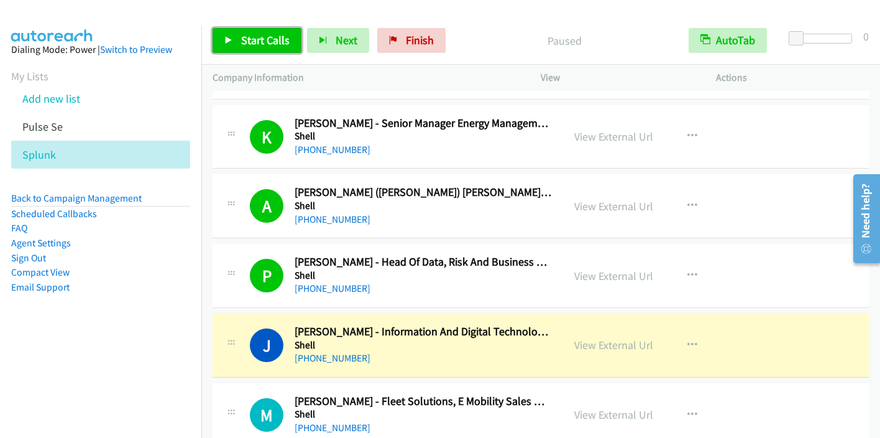
click at [238, 36] on link "Start Calls" at bounding box center [257, 40] width 89 height 25
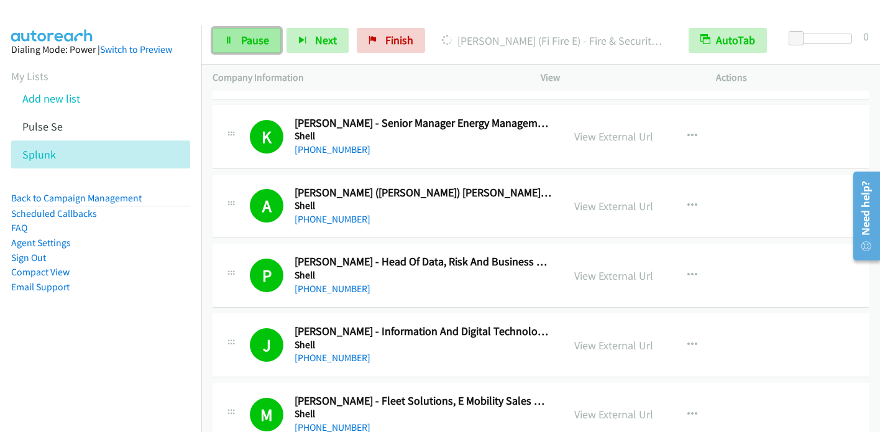
click at [246, 38] on span "Pause" at bounding box center [255, 40] width 28 height 14
